Goal: Task Accomplishment & Management: Manage account settings

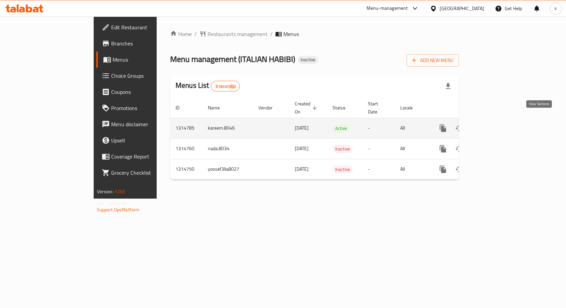
click at [496, 124] on icon "enhanced table" at bounding box center [492, 128] width 8 height 8
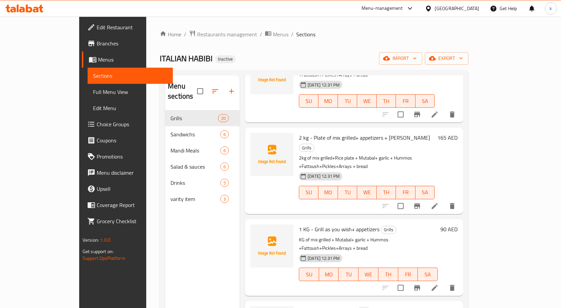
scroll to position [236, 0]
click at [299, 224] on span "1 KG - Grill as you wish+ appetizers" at bounding box center [339, 229] width 81 height 10
drag, startPoint x: 299, startPoint y: 164, endPoint x: 340, endPoint y: 164, distance: 41.1
click at [340, 224] on span "1 KG - Grill as you wish+ appetizers" at bounding box center [339, 229] width 81 height 10
click at [339, 221] on div "1 KG - Grill as you wish+ appetizers Grills KG of mix grilled + Mutabal+ garlic…" at bounding box center [368, 256] width 144 height 71
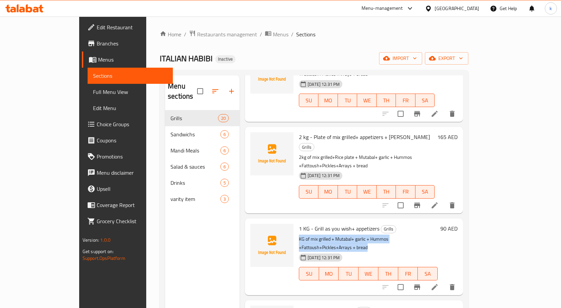
drag, startPoint x: 279, startPoint y: 176, endPoint x: 447, endPoint y: 176, distance: 168.2
click at [438, 235] on p "KG of mix grilled + Mutabal+ garlic + Hummos +Fattoush+Pickles+Arrays + bread" at bounding box center [368, 243] width 139 height 17
click at [463, 152] on div "Menu items Add Sort Manage items 3 kg - Big plate mix grilled+ appetizers Grill…" at bounding box center [351, 229] width 223 height 308
click at [458, 224] on h6 "90 AED" at bounding box center [448, 228] width 17 height 9
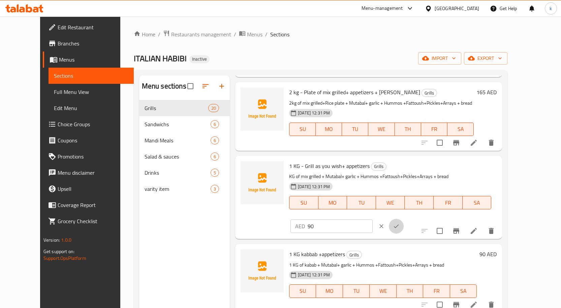
click at [400, 223] on icon "ok" at bounding box center [396, 226] width 7 height 7
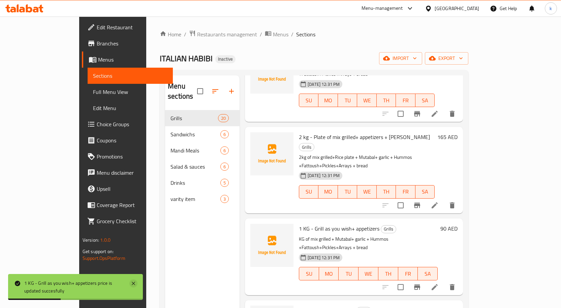
click at [135, 285] on icon at bounding box center [133, 283] width 3 height 3
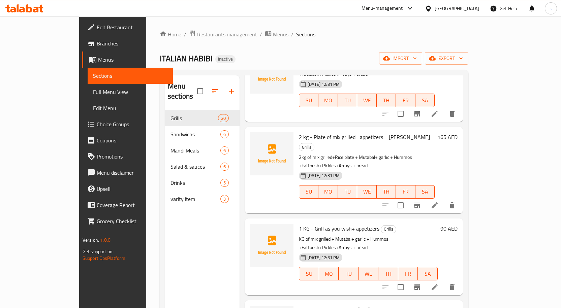
click at [458, 224] on h6 "90 AED" at bounding box center [448, 228] width 17 height 9
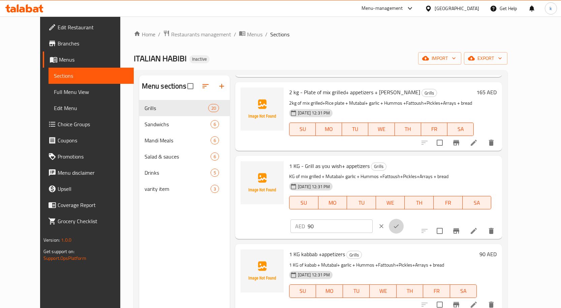
click at [404, 219] on button "ok" at bounding box center [396, 226] width 15 height 15
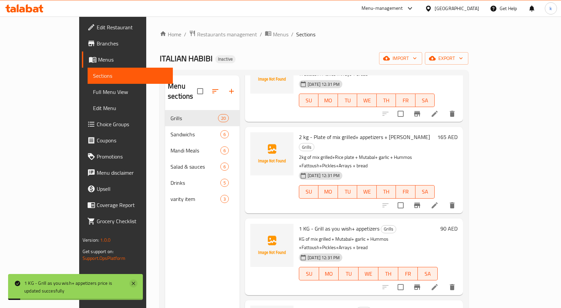
click at [134, 284] on icon at bounding box center [133, 284] width 8 height 8
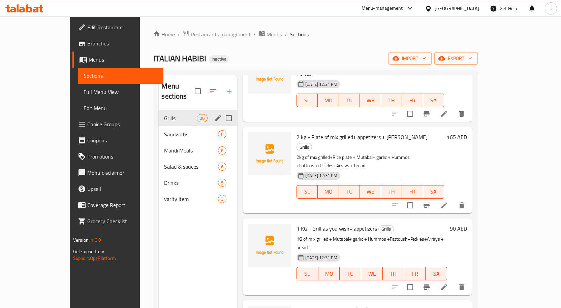
click at [159, 110] on div "Grills 20" at bounding box center [198, 118] width 79 height 16
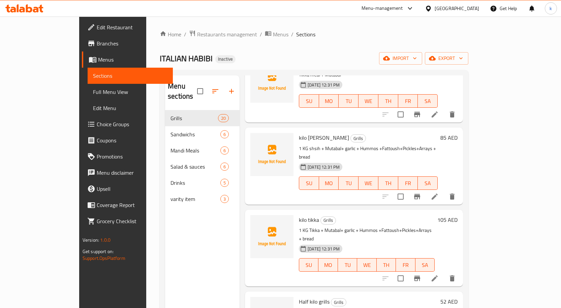
scroll to position [1078, 0]
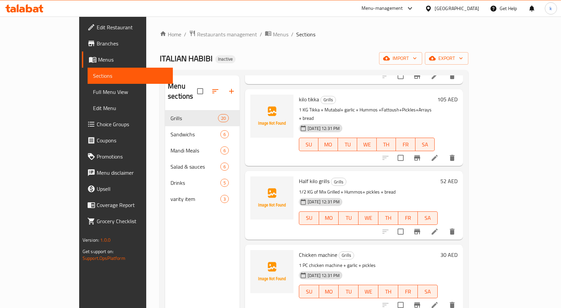
click at [93, 112] on span "Edit Menu" at bounding box center [130, 108] width 74 height 8
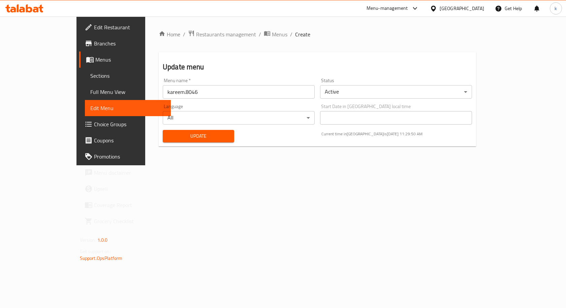
click at [94, 125] on span "Choice Groups" at bounding box center [130, 124] width 72 height 8
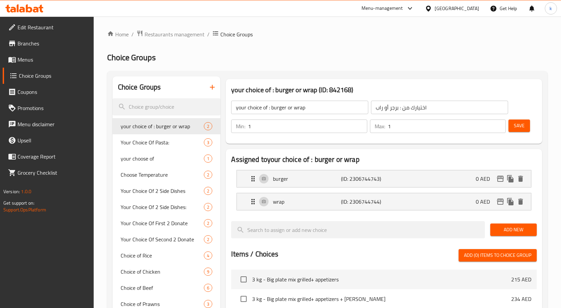
click at [44, 126] on span "Menu disclaimer" at bounding box center [53, 124] width 71 height 8
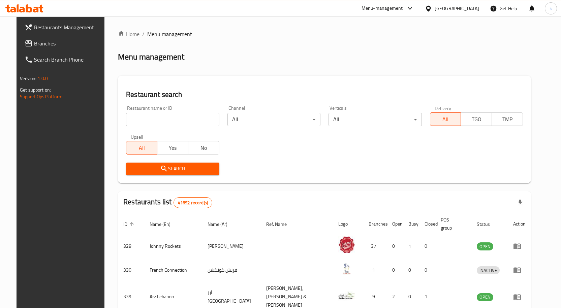
click at [59, 41] on span "Branches" at bounding box center [69, 43] width 71 height 8
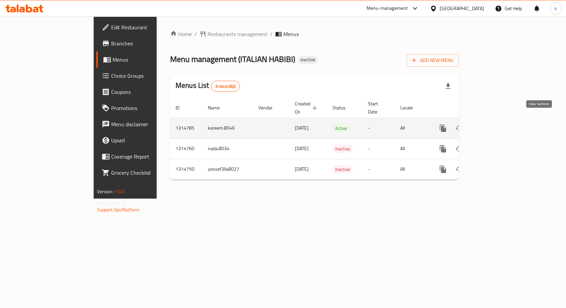
click at [496, 124] on icon "enhanced table" at bounding box center [492, 128] width 8 height 8
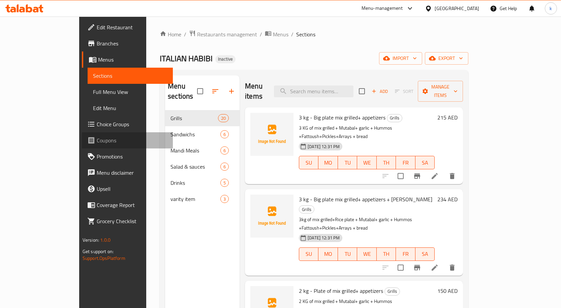
click at [82, 146] on link "Coupons" at bounding box center [127, 140] width 91 height 16
click at [97, 171] on span "Menu disclaimer" at bounding box center [132, 173] width 71 height 8
click at [97, 23] on span "Edit Restaurant" at bounding box center [132, 27] width 71 height 8
